Goal: Information Seeking & Learning: Learn about a topic

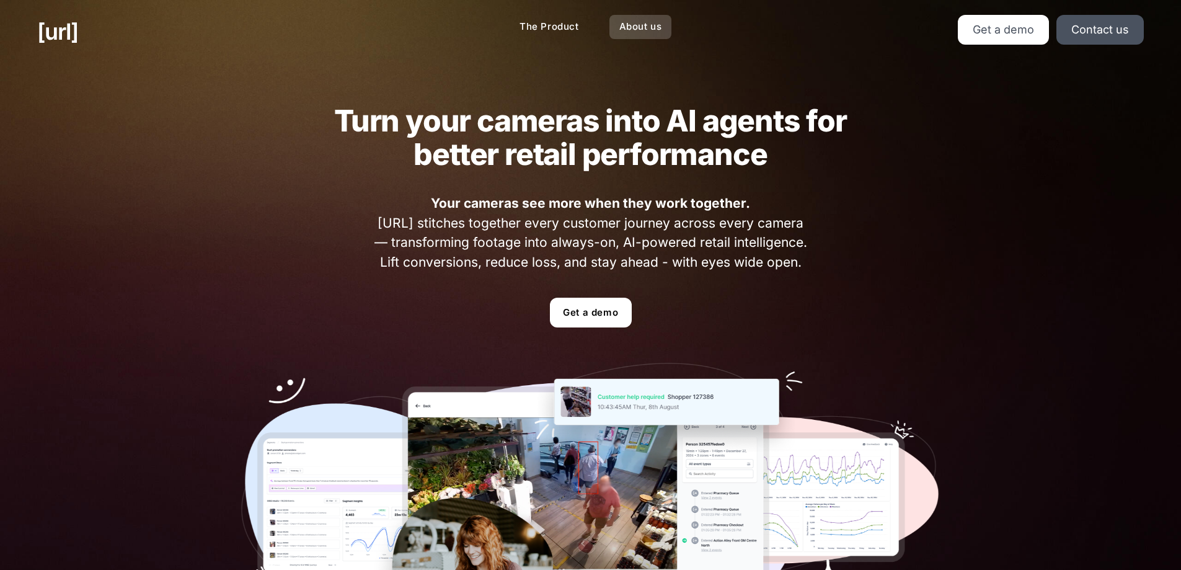
click at [645, 28] on link "About us" at bounding box center [640, 27] width 63 height 24
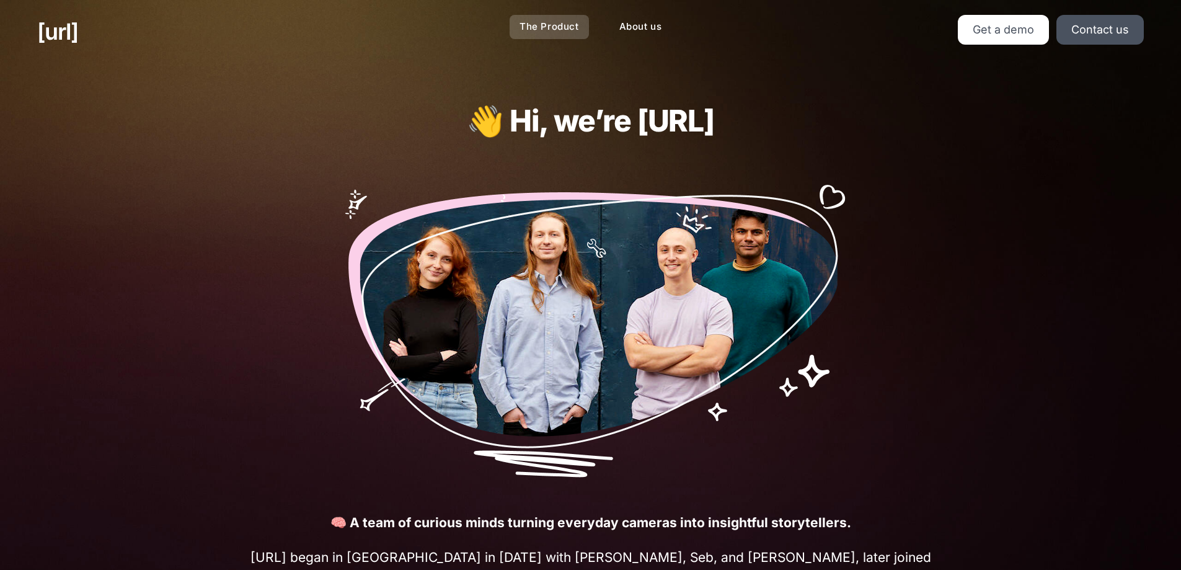
click at [549, 29] on link "The Product" at bounding box center [549, 27] width 79 height 24
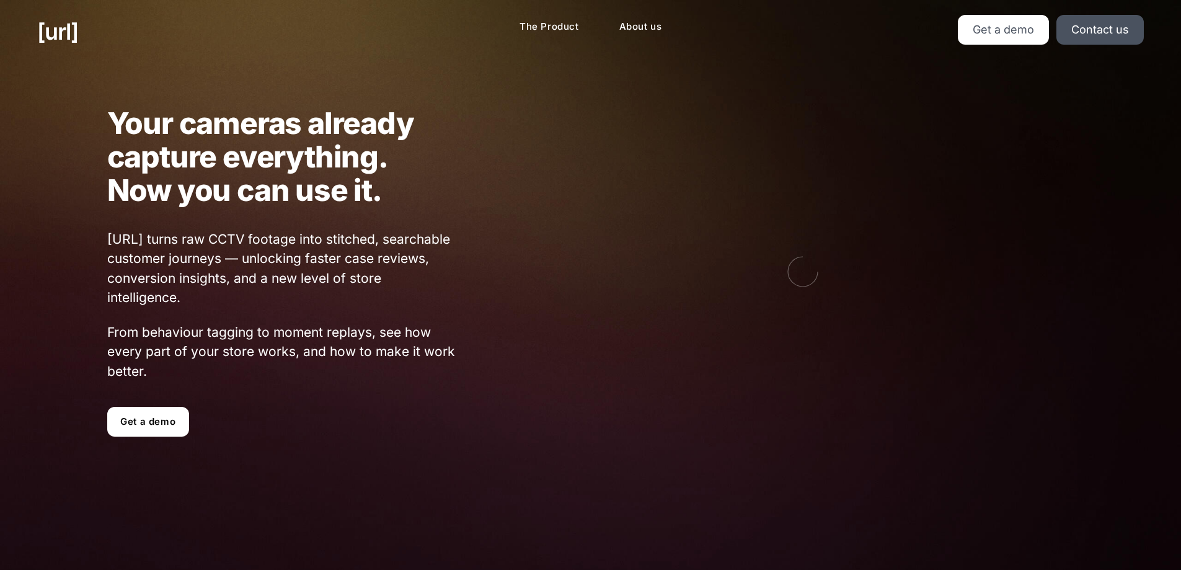
click at [130, 427] on link "Get a demo" at bounding box center [148, 422] width 82 height 30
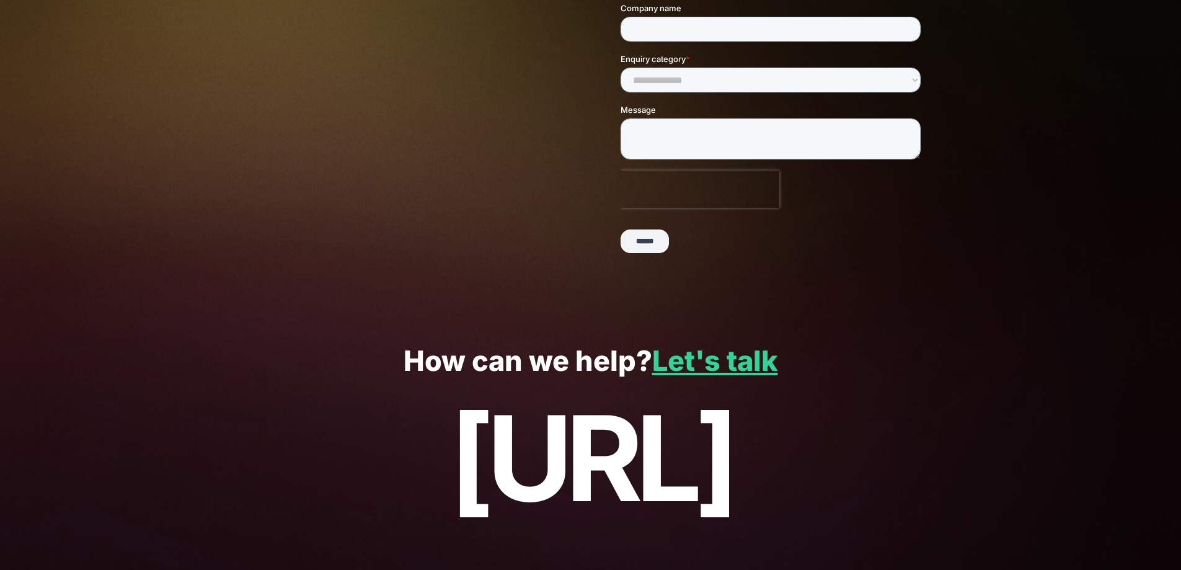
scroll to position [253, 0]
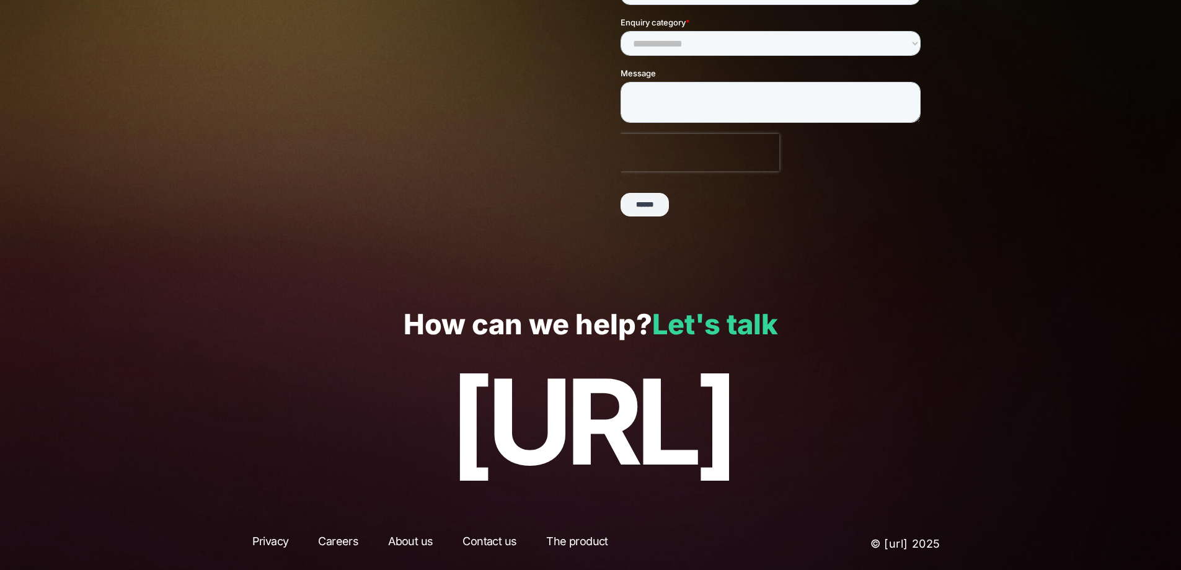
click at [723, 333] on link "Let's talk" at bounding box center [715, 324] width 126 height 34
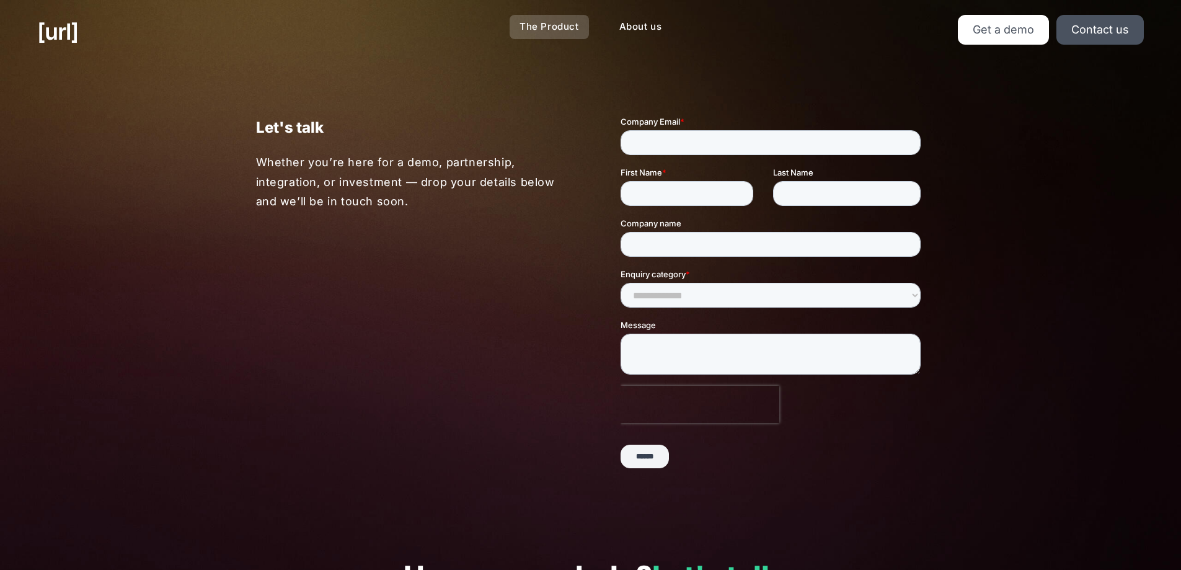
click at [550, 31] on link "The Product" at bounding box center [549, 27] width 79 height 24
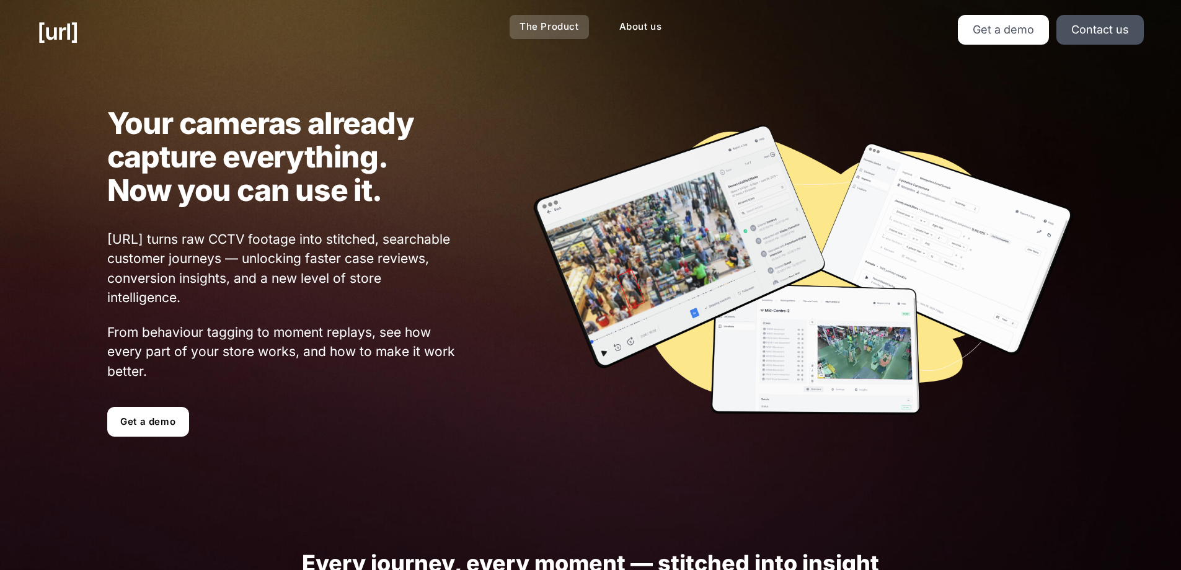
click at [559, 27] on link "The Product" at bounding box center [549, 27] width 79 height 24
click at [66, 25] on link "[URL]" at bounding box center [57, 31] width 41 height 33
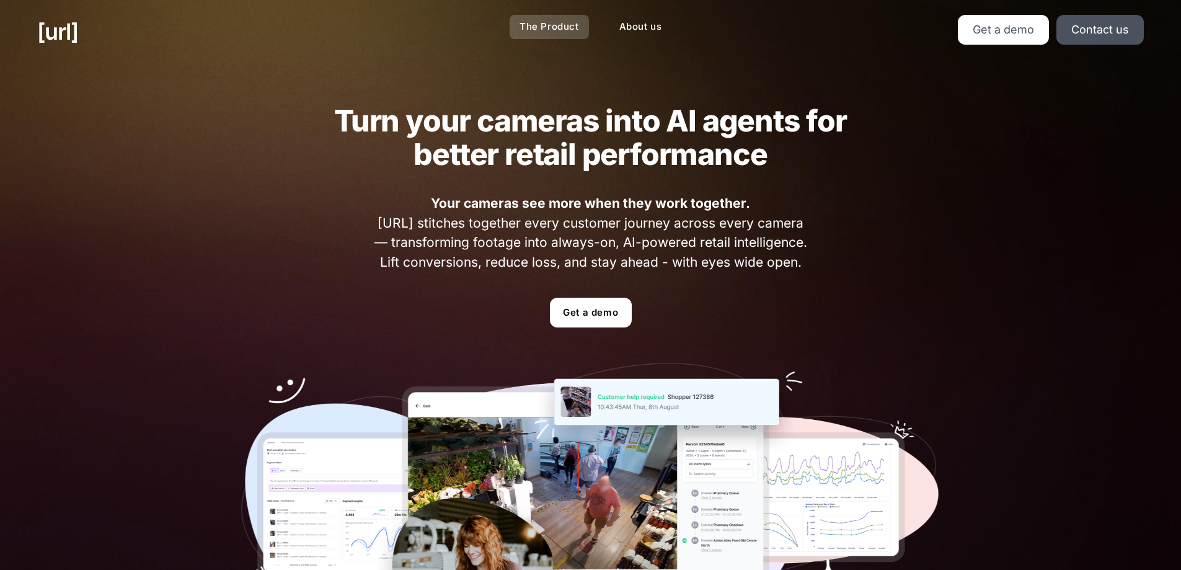
click at [562, 32] on link "The Product" at bounding box center [549, 27] width 79 height 24
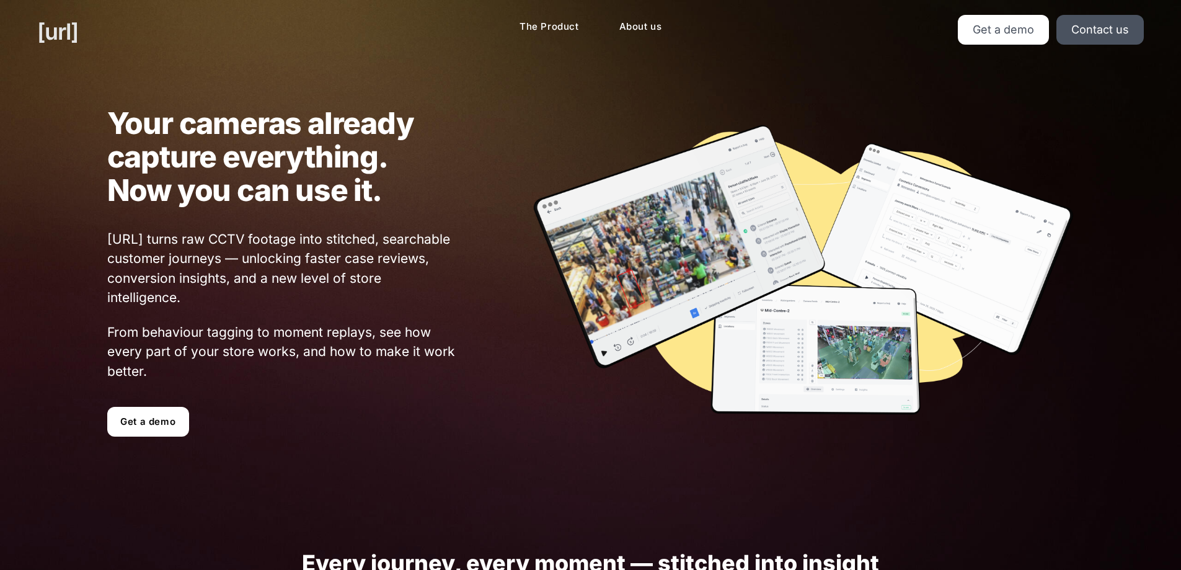
click at [61, 27] on link "[URL]" at bounding box center [57, 31] width 41 height 33
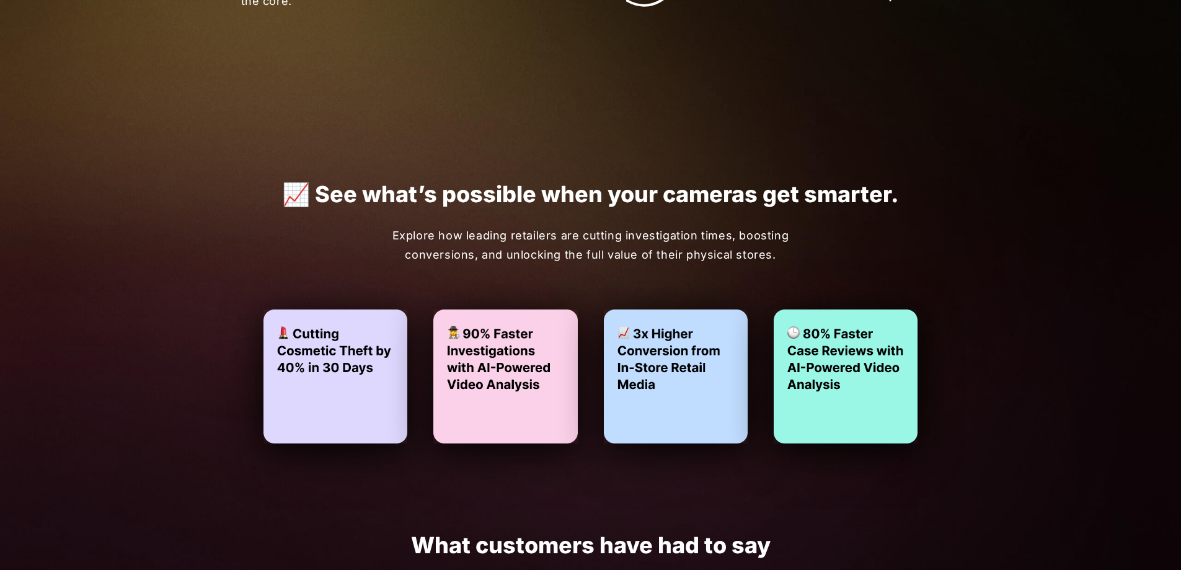
scroll to position [2273, 0]
click at [498, 369] on img at bounding box center [505, 375] width 149 height 139
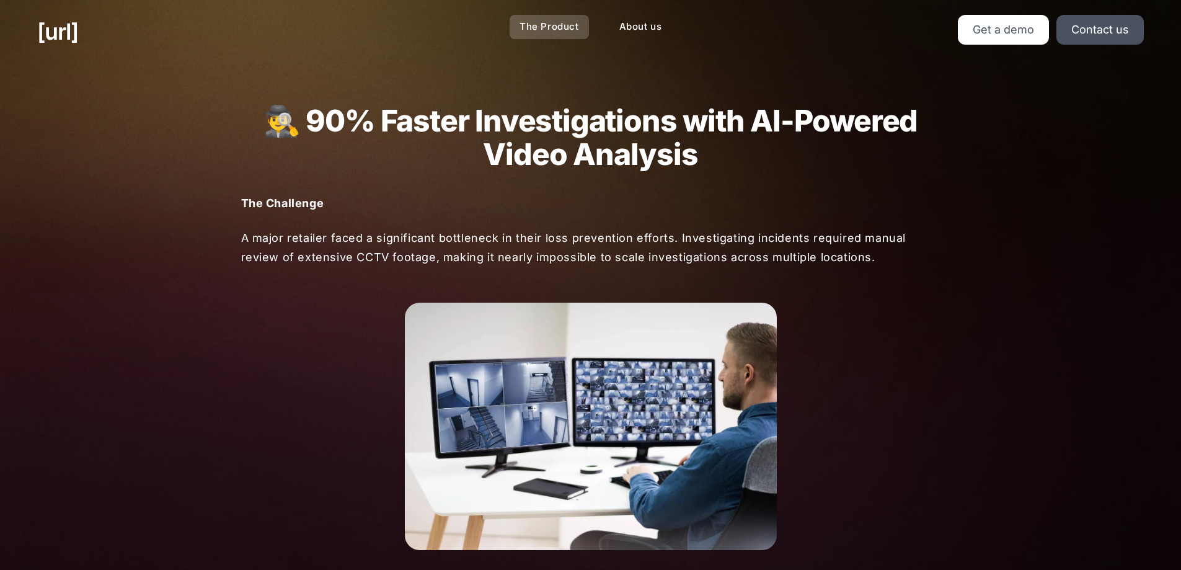
click at [558, 30] on link "The Product" at bounding box center [549, 27] width 79 height 24
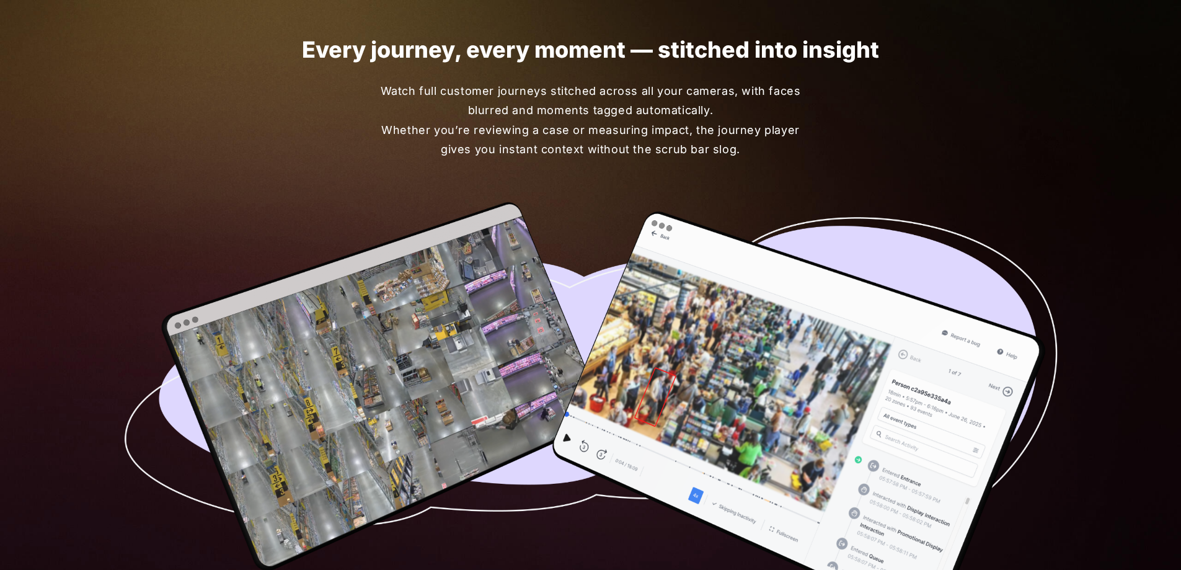
scroll to position [516, 0]
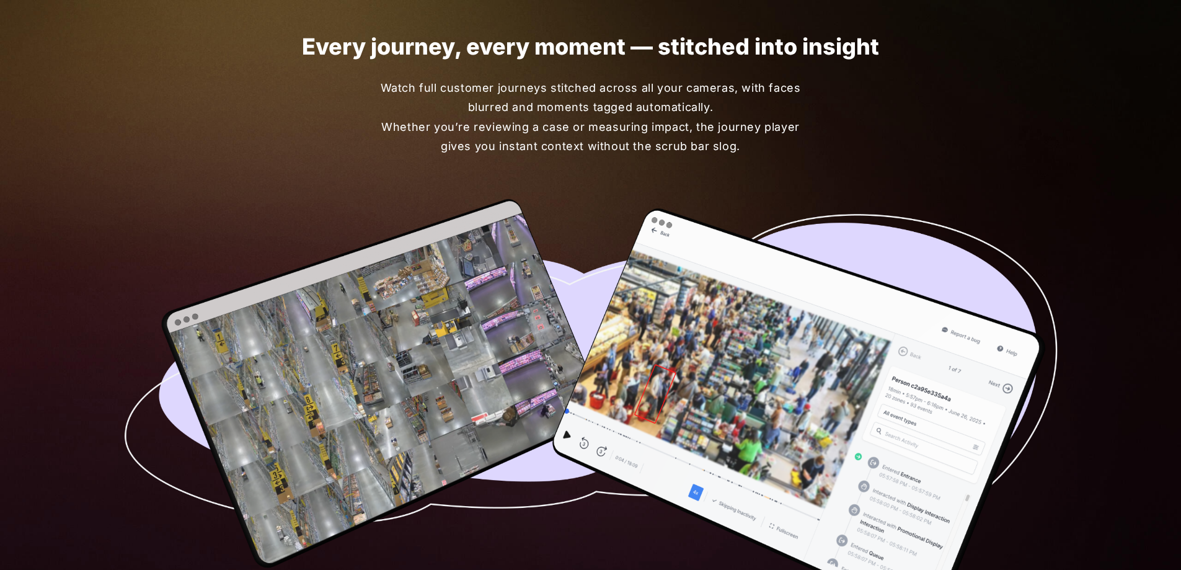
drag, startPoint x: 939, startPoint y: 201, endPoint x: 957, endPoint y: 206, distance: 17.9
drag, startPoint x: 957, startPoint y: 206, endPoint x: 774, endPoint y: 210, distance: 182.3
click at [774, 210] on img at bounding box center [591, 406] width 952 height 428
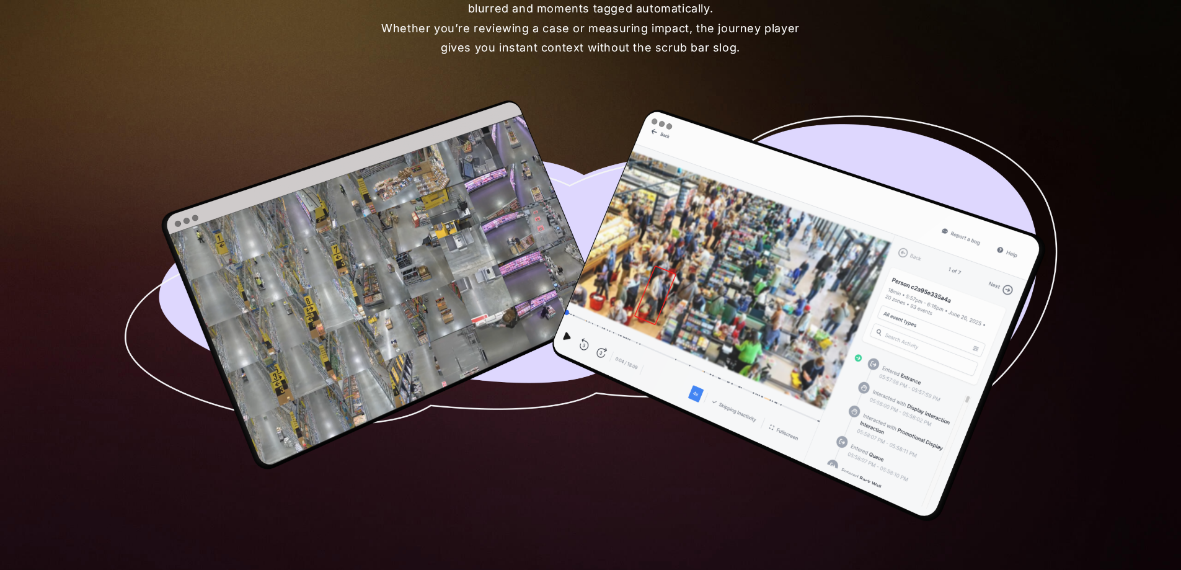
scroll to position [0, 0]
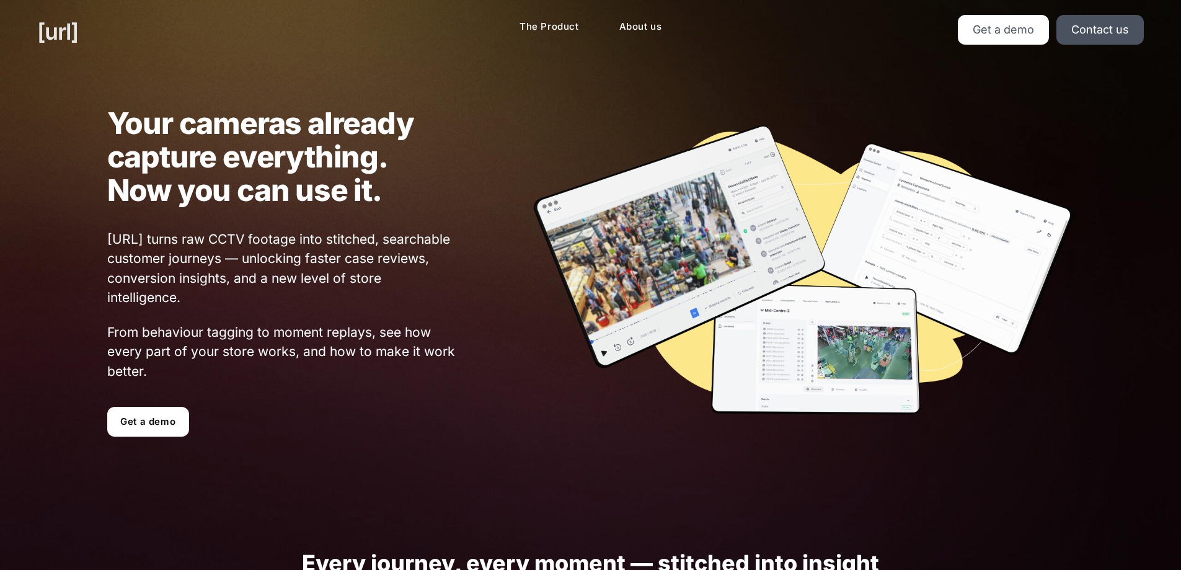
click at [61, 28] on link "[URL]" at bounding box center [57, 31] width 41 height 33
